Goal: Task Accomplishment & Management: Complete application form

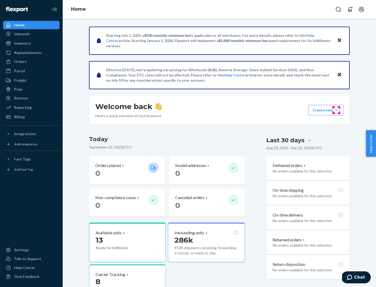
click at [336, 110] on button "Create new Create new inbound Create new order Create new product" at bounding box center [325, 110] width 35 height 10
click at [31, 34] on div "Inbounds" at bounding box center [31, 33] width 55 height 7
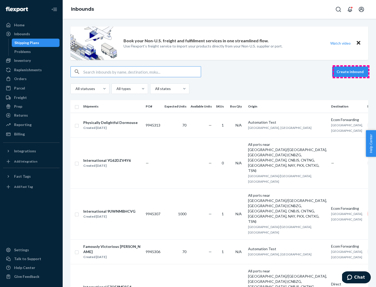
click at [351, 72] on button "Create inbound" at bounding box center [350, 72] width 36 height 10
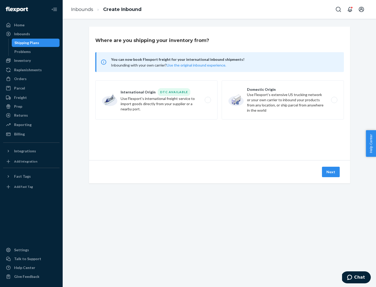
click at [282, 100] on label "Domestic Origin Use Flexport’s extensive US trucking network or your own carrie…" at bounding box center [282, 99] width 122 height 39
click at [334, 100] on input "Domestic Origin Use Flexport’s extensive US trucking network or your own carrie…" at bounding box center [335, 99] width 3 height 3
radio input "true"
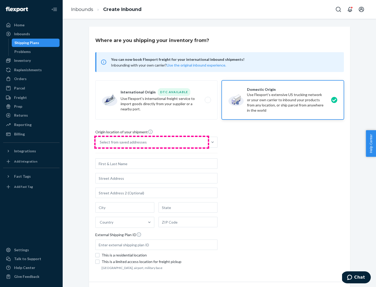
click at [152, 142] on div "Select from saved addresses" at bounding box center [151, 142] width 112 height 10
click at [100, 142] on input "Select from saved addresses" at bounding box center [100, 142] width 1 height 5
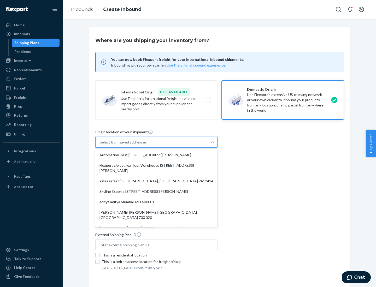
scroll to position [2, 0]
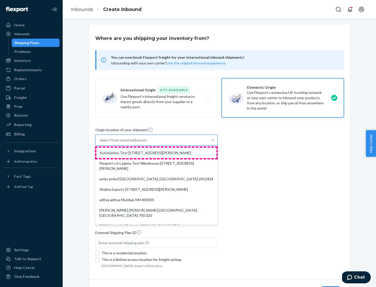
click at [156, 153] on div "Automation Test [STREET_ADDRESS][PERSON_NAME]" at bounding box center [156, 153] width 120 height 10
click at [100, 143] on input "option Automation Test [STREET_ADDRESS][PERSON_NAME]. 9 results available. Use …" at bounding box center [100, 139] width 1 height 5
type input "Automation Test"
type input "9th Floor"
type input "[GEOGRAPHIC_DATA]"
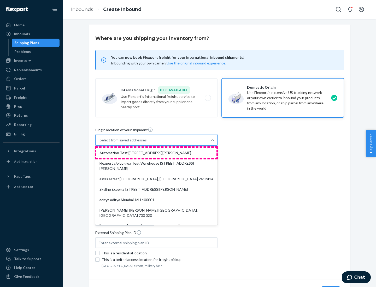
type input "CA"
type input "94104"
type input "[STREET_ADDRESS][PERSON_NAME]"
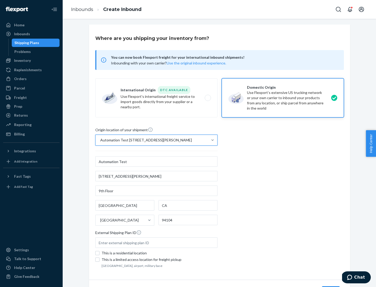
scroll to position [31, 0]
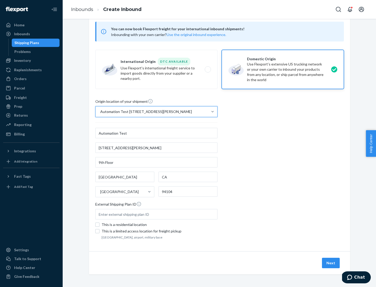
click at [331, 263] on button "Next" at bounding box center [331, 263] width 18 height 10
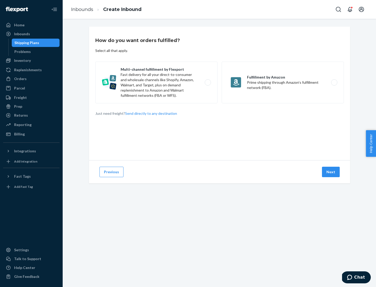
click at [156, 82] on label "Multi-channel fulfillment by Flexport Fast delivery for all your direct-to-cons…" at bounding box center [156, 83] width 122 height 42
click at [207, 82] on input "Multi-channel fulfillment by Flexport Fast delivery for all your direct-to-cons…" at bounding box center [208, 82] width 3 height 3
radio input "true"
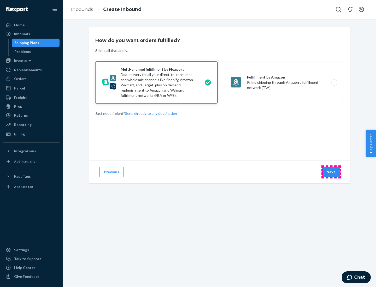
click at [331, 172] on button "Next" at bounding box center [331, 172] width 18 height 10
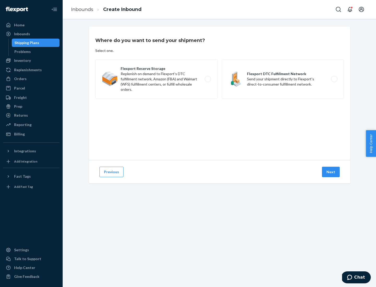
click at [282, 79] on label "Flexport DTC Fulfillment Network Send your shipment directly to Flexport's dire…" at bounding box center [282, 78] width 122 height 39
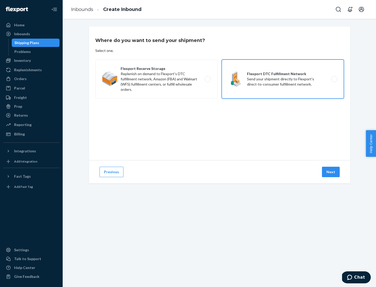
click at [334, 79] on input "Flexport DTC Fulfillment Network Send your shipment directly to Flexport's dire…" at bounding box center [335, 78] width 3 height 3
radio input "true"
click at [331, 172] on button "Next" at bounding box center [331, 172] width 18 height 10
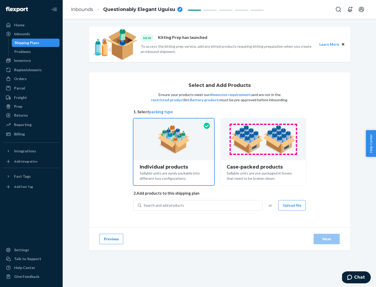
click at [263, 139] on img at bounding box center [262, 139] width 65 height 29
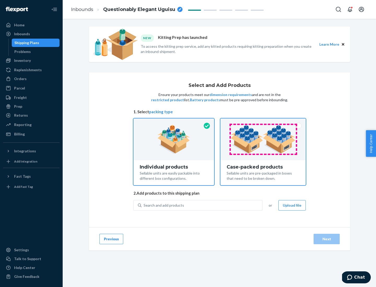
click at [263, 122] on input "Case-packed products Sellable units are pre-packaged in boxes that need to be b…" at bounding box center [262, 119] width 3 height 3
radio input "true"
radio input "false"
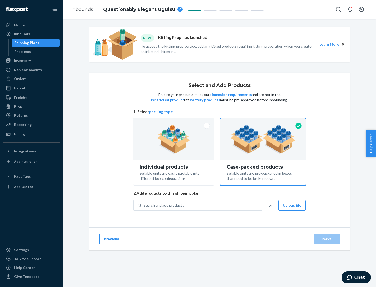
click at [202, 205] on div "Search and add products" at bounding box center [201, 205] width 120 height 9
click at [144, 205] on input "Search and add products" at bounding box center [143, 205] width 1 height 5
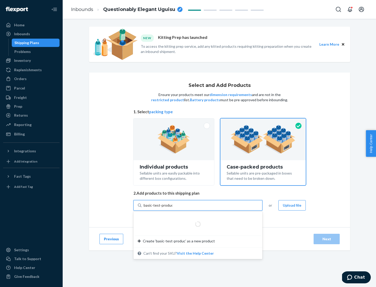
type input "basic-test-product-1"
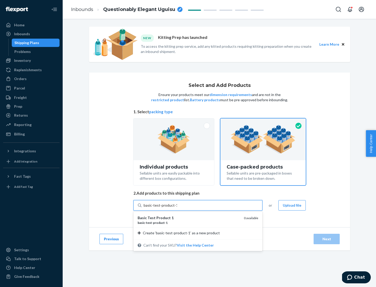
click at [189, 222] on div "basic - test - product - 1" at bounding box center [188, 222] width 102 height 4
click at [177, 208] on input "basic-test-product-1" at bounding box center [159, 205] width 33 height 5
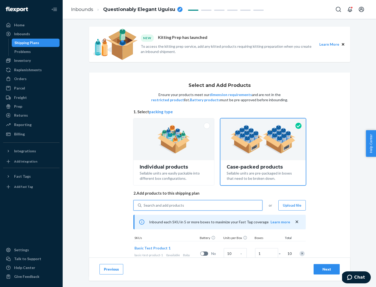
scroll to position [19, 0]
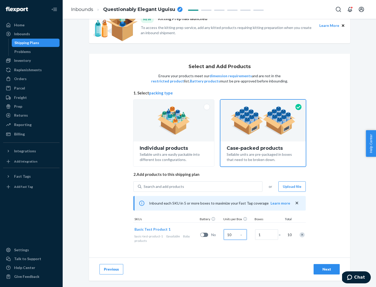
type input "10"
type input "7"
click at [326, 269] on div "Next" at bounding box center [326, 269] width 17 height 5
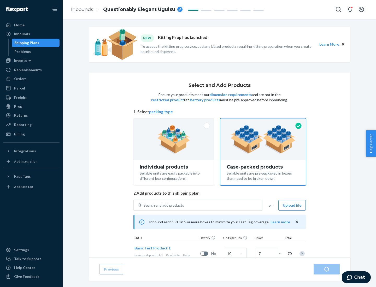
radio input "true"
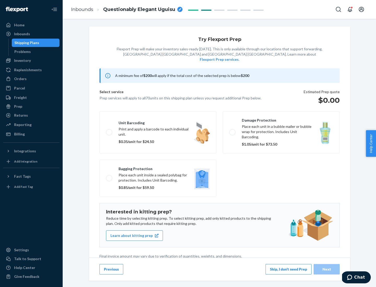
scroll to position [1, 0]
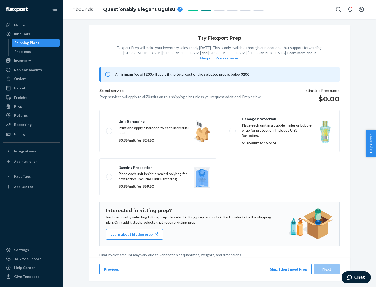
click at [288, 269] on button "Skip, I don't need Prep" at bounding box center [288, 269] width 46 height 10
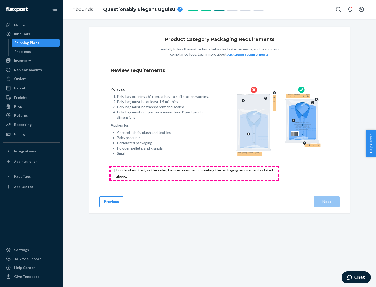
click at [194, 173] on input "checkbox" at bounding box center [197, 173] width 173 height 13
checkbox input "true"
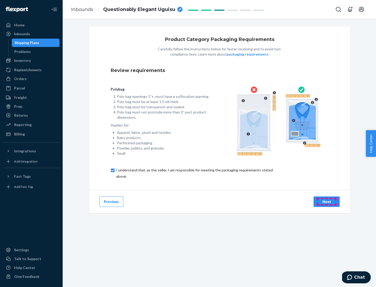
click at [326, 201] on div "Next" at bounding box center [326, 201] width 17 height 5
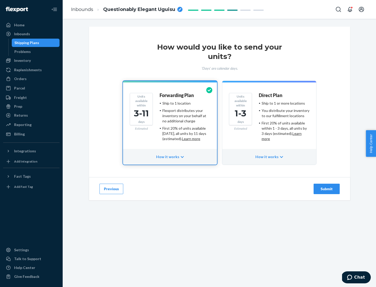
click at [269, 119] on ul "Ship to 1 or more locations You distribute your inventory to our fulfillment lo…" at bounding box center [283, 121] width 51 height 41
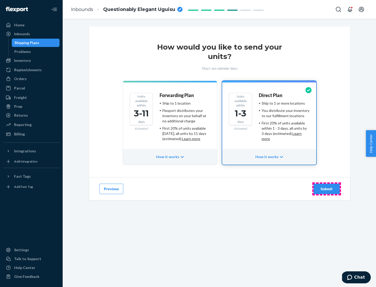
click at [326, 189] on div "Submit" at bounding box center [326, 188] width 17 height 5
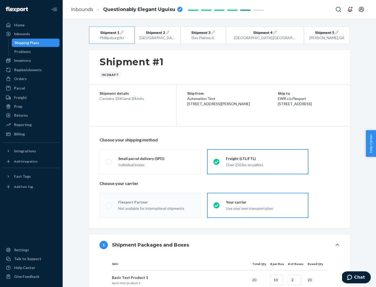
radio input "true"
radio input "false"
radio input "true"
radio input "false"
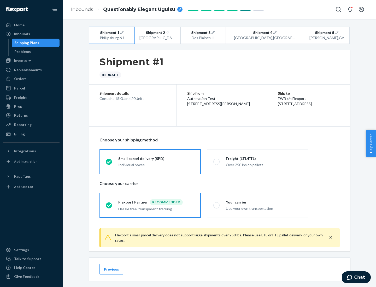
scroll to position [6, 0]
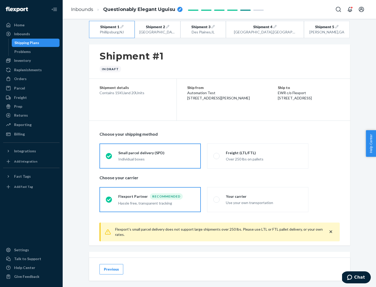
click at [264, 153] on div "Freight (LTL/FTL)" at bounding box center [264, 152] width 76 height 5
click at [216, 154] on input "Freight (LTL/FTL) Over 250 lbs on pallets" at bounding box center [214, 155] width 3 height 3
radio input "true"
radio input "false"
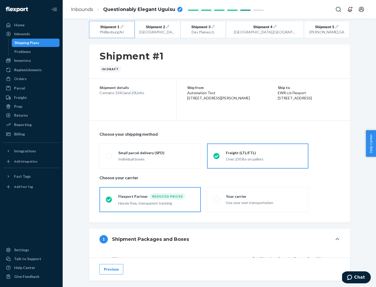
scroll to position [49, 0]
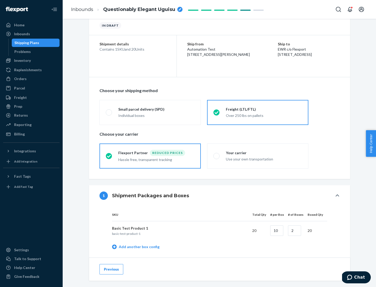
click at [264, 153] on div "Your carrier" at bounding box center [264, 152] width 76 height 5
click at [216, 154] on input "Your carrier Use your own transportation" at bounding box center [214, 155] width 3 height 3
radio input "true"
radio input "false"
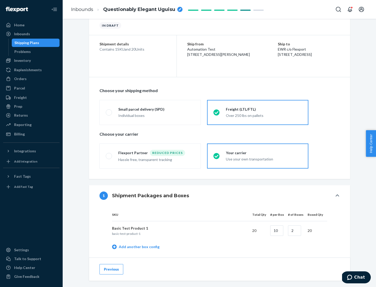
scroll to position [165, 0]
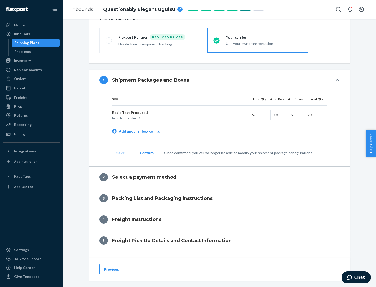
click at [146, 153] on div "Confirm" at bounding box center [147, 152] width 14 height 5
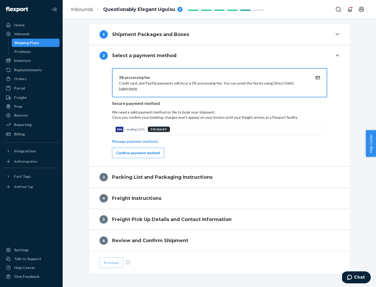
click at [137, 153] on div "Confirm payment method" at bounding box center [137, 152] width 43 height 5
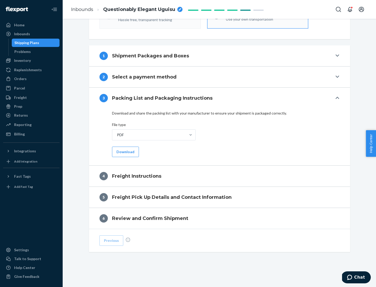
scroll to position [188, 0]
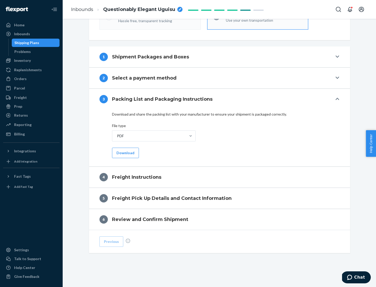
click at [125, 153] on button "Download" at bounding box center [125, 153] width 27 height 10
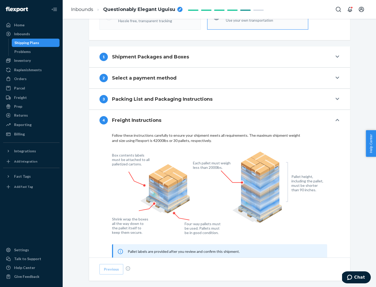
scroll to position [315, 0]
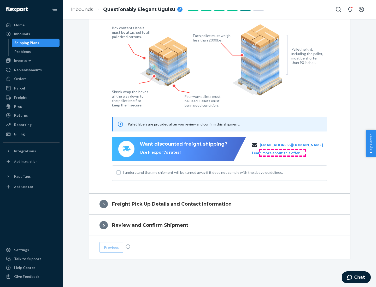
click at [282, 153] on button "Learn more about this offer" at bounding box center [276, 152] width 48 height 5
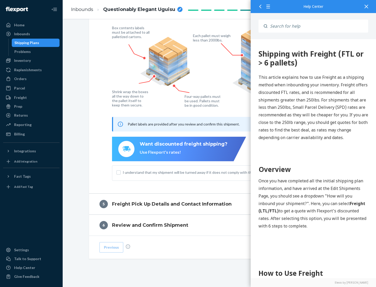
scroll to position [0, 0]
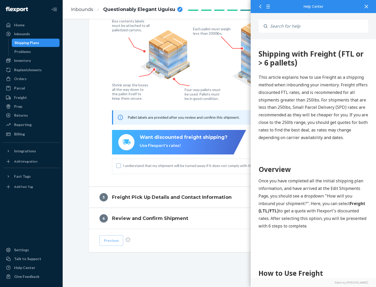
click at [118, 165] on input "I understand that my shipment will be turned away if it does not comply with th…" at bounding box center [118, 166] width 4 height 4
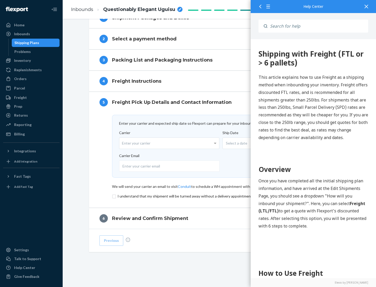
scroll to position [227, 0]
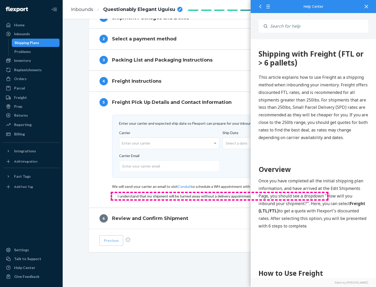
click at [219, 196] on input "checkbox" at bounding box center [219, 196] width 215 height 6
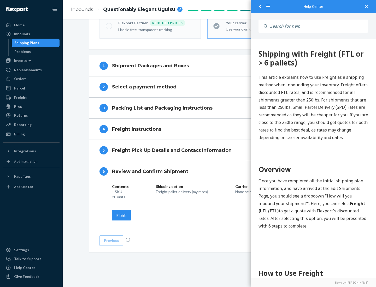
scroll to position [179, 0]
click at [121, 215] on div "Finish" at bounding box center [121, 215] width 10 height 5
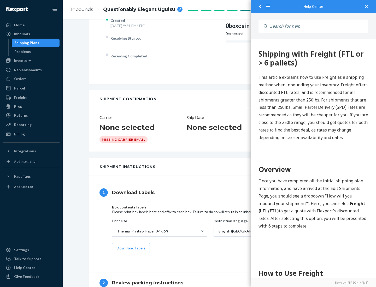
scroll to position [0, 0]
